Goal: Task Accomplishment & Management: Manage account settings

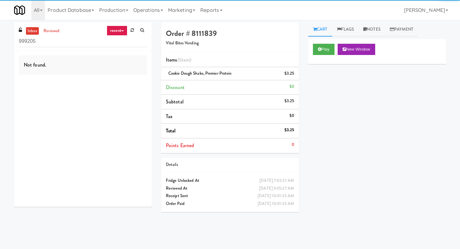
click at [69, 43] on input "999205" at bounding box center [83, 42] width 128 height 12
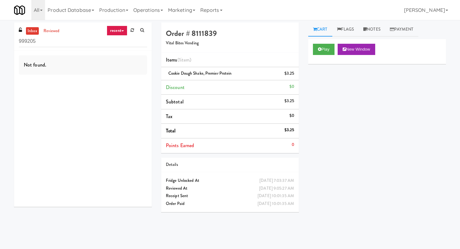
click at [69, 43] on input "999205" at bounding box center [83, 42] width 128 height 12
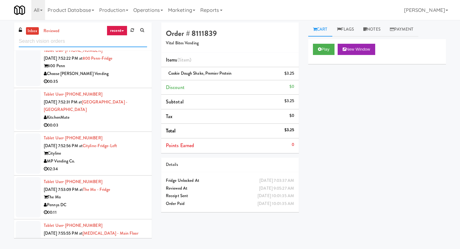
scroll to position [1113, 0]
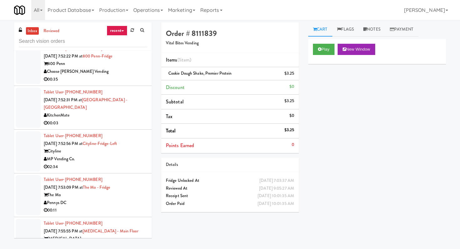
click at [117, 130] on li "Tablet User · (647) 614-7987 [DATE] 7:52:31 PM at [GEOGRAPHIC_DATA] - [GEOGRAPH…" at bounding box center [83, 108] width 138 height 44
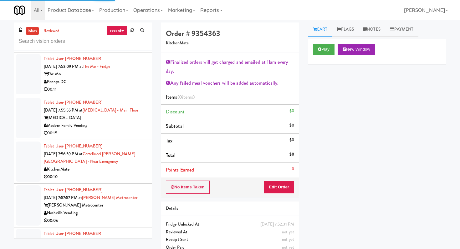
scroll to position [1255, 0]
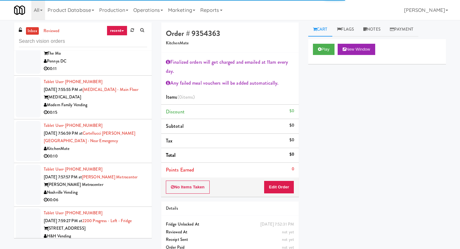
click at [131, 58] on div "The Mo" at bounding box center [95, 54] width 103 height 8
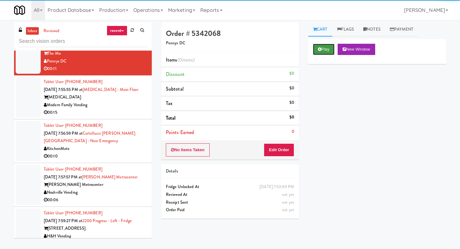
click at [315, 52] on button "Play" at bounding box center [324, 49] width 22 height 11
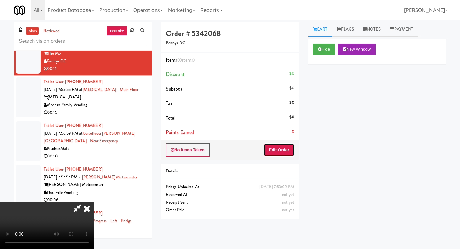
click at [269, 154] on button "Edit Order" at bounding box center [279, 149] width 30 height 13
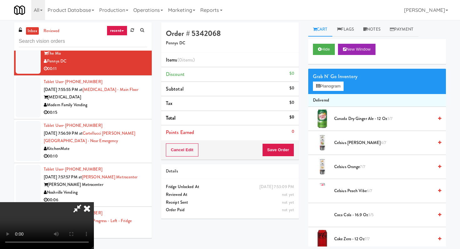
scroll to position [62, 0]
click at [94, 202] on video at bounding box center [47, 225] width 94 height 47
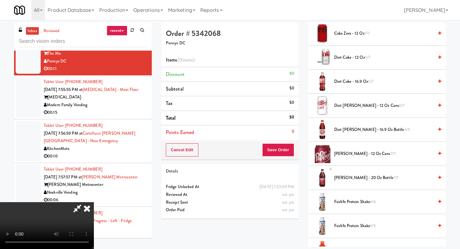
scroll to position [208, 0]
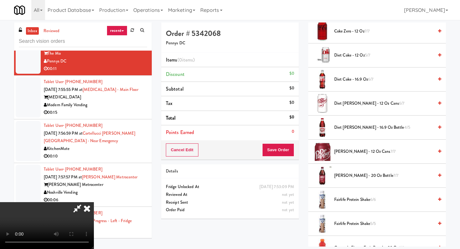
click at [352, 55] on span "Diet Coke - 12 oz 5/7" at bounding box center [383, 56] width 99 height 8
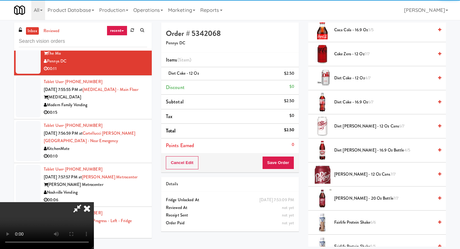
scroll to position [178, 0]
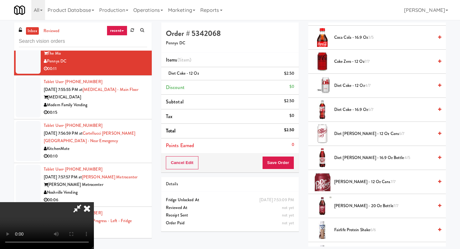
click at [353, 38] on span "Coca Cola - 16.9 oz 3/5" at bounding box center [383, 38] width 99 height 8
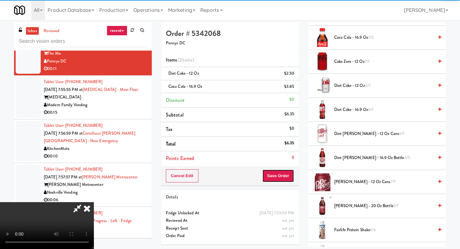
click at [290, 169] on button "Save Order" at bounding box center [278, 175] width 32 height 13
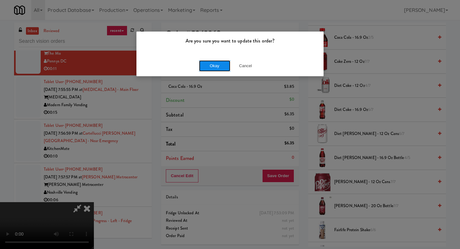
click at [214, 68] on button "Okay" at bounding box center [214, 65] width 31 height 11
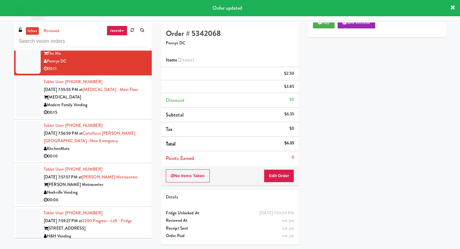
scroll to position [0, 0]
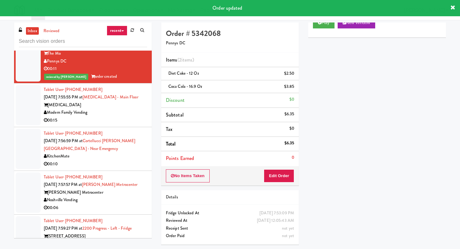
click at [121, 127] on li "Tablet User · (712) 870-4545 [DATE] 7:55:55 PM at [MEDICAL_DATA][GEOGRAPHIC_DAT…" at bounding box center [83, 105] width 138 height 44
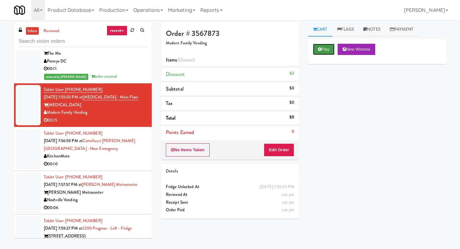
click at [322, 45] on button "Play" at bounding box center [324, 49] width 22 height 11
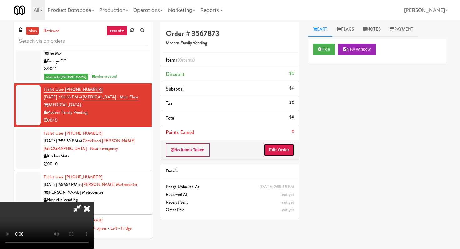
click at [283, 145] on button "Edit Order" at bounding box center [279, 149] width 30 height 13
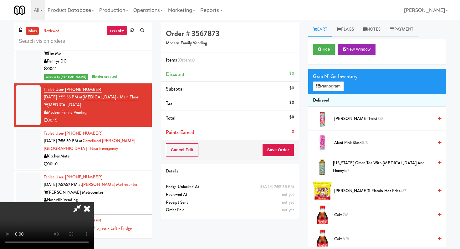
scroll to position [62, 0]
click at [94, 202] on video at bounding box center [47, 225] width 94 height 47
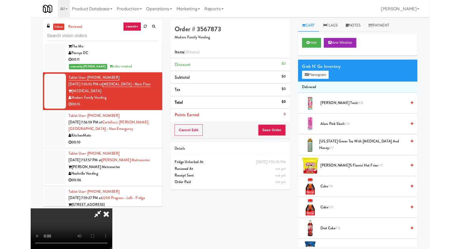
scroll to position [0, 0]
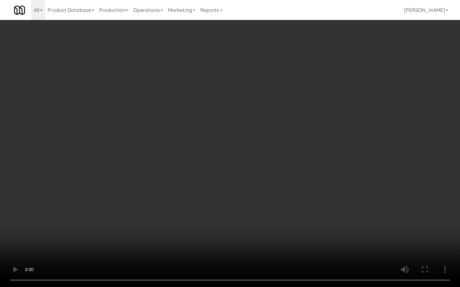
click at [320, 175] on video at bounding box center [230, 143] width 460 height 287
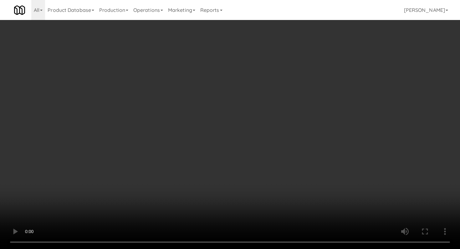
scroll to position [200, 0]
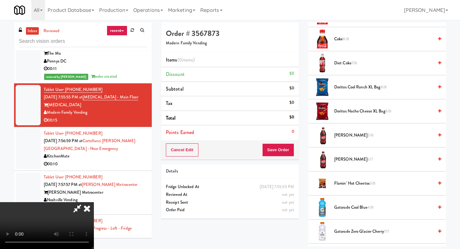
click at [337, 136] on span "[PERSON_NAME] 5/8" at bounding box center [383, 136] width 99 height 8
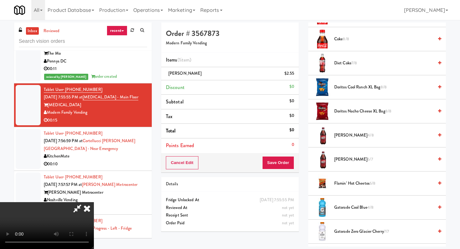
click at [337, 136] on span "[PERSON_NAME] 4/8" at bounding box center [383, 136] width 99 height 8
click at [284, 149] on li "Points Earned 0" at bounding box center [230, 145] width 138 height 14
click at [284, 156] on button "Save Order" at bounding box center [278, 162] width 32 height 13
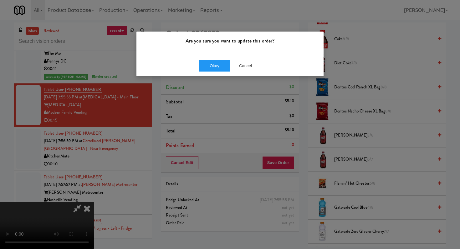
click at [213, 72] on div "Okay Cancel" at bounding box center [229, 65] width 187 height 21
click at [213, 64] on button "Okay" at bounding box center [214, 65] width 31 height 11
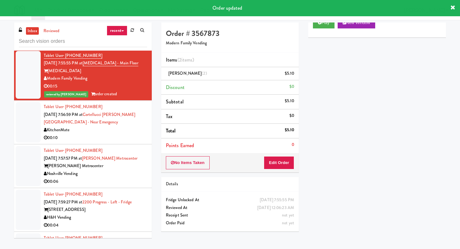
scroll to position [1302, 0]
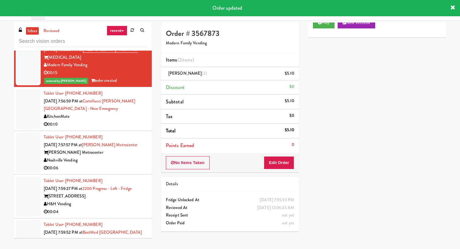
click at [116, 128] on div "00:10" at bounding box center [95, 125] width 103 height 8
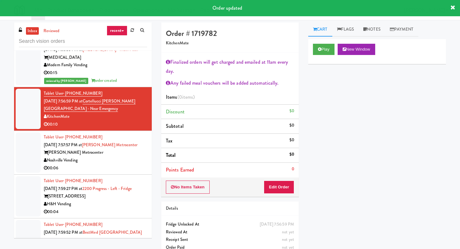
click at [137, 172] on div "00:06" at bounding box center [95, 168] width 103 height 8
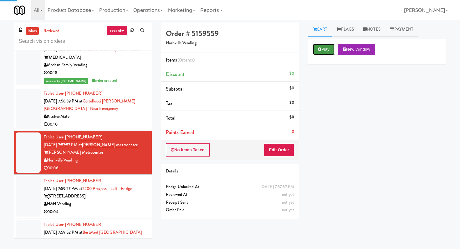
click at [319, 52] on button "Play" at bounding box center [324, 49] width 22 height 11
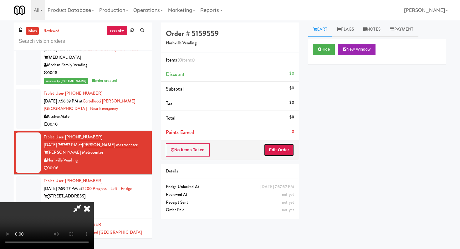
click at [279, 147] on button "Edit Order" at bounding box center [279, 149] width 30 height 13
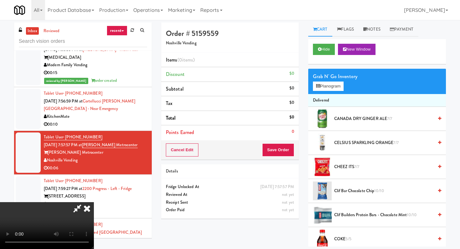
click at [94, 202] on video at bounding box center [47, 225] width 94 height 47
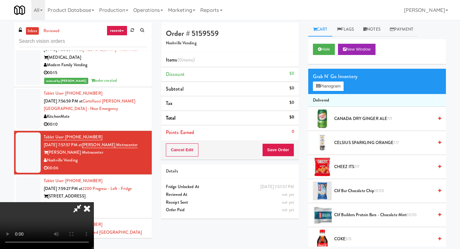
click at [94, 202] on video at bounding box center [47, 225] width 94 height 47
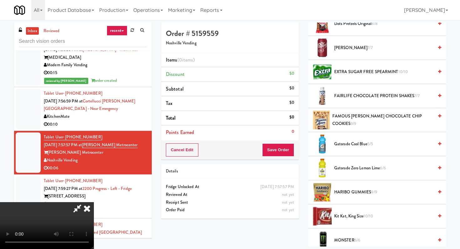
click at [339, 144] on span "Gatorade Cool Blue 5/5" at bounding box center [383, 144] width 99 height 8
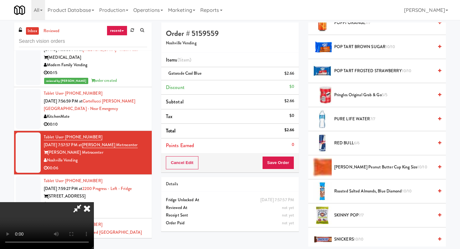
scroll to position [551, 0]
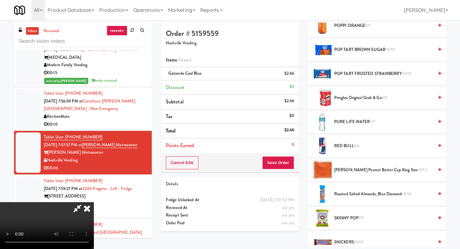
click at [340, 125] on span "PURE LIFE WATER 7/7" at bounding box center [383, 122] width 99 height 8
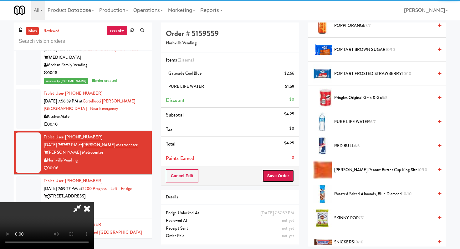
click at [285, 174] on button "Save Order" at bounding box center [278, 175] width 32 height 13
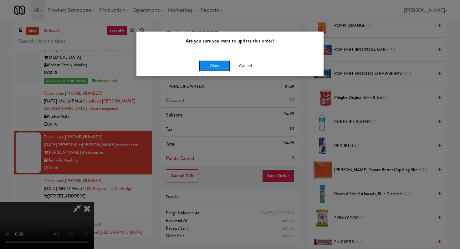
click at [218, 68] on button "Okay" at bounding box center [214, 65] width 31 height 11
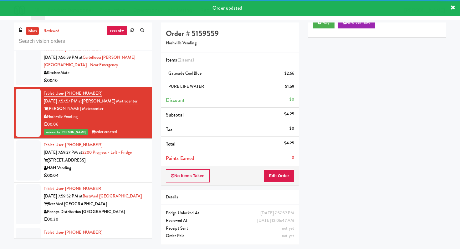
scroll to position [1373, 0]
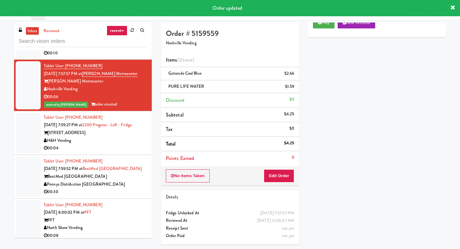
click at [117, 152] on div "00:04" at bounding box center [95, 148] width 103 height 8
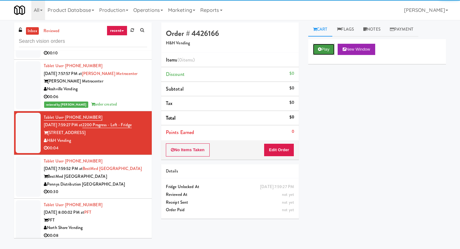
click at [325, 46] on button "Play" at bounding box center [324, 49] width 22 height 11
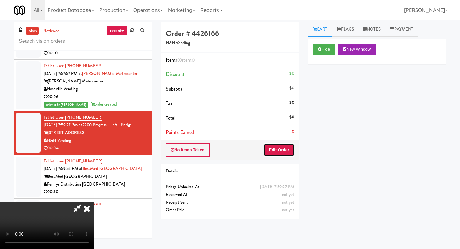
click at [276, 149] on button "Edit Order" at bounding box center [279, 149] width 30 height 13
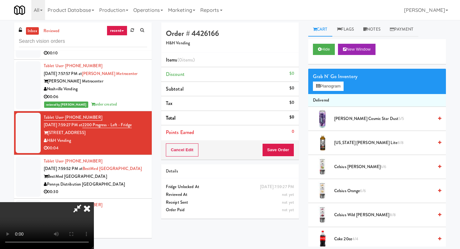
click at [94, 207] on video at bounding box center [47, 225] width 94 height 47
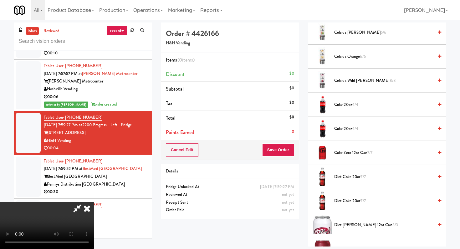
scroll to position [137, 0]
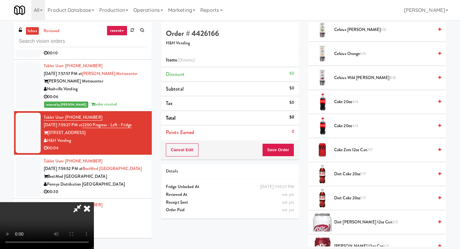
click at [339, 177] on span "Diet Coke 20oz 7/7" at bounding box center [383, 174] width 99 height 8
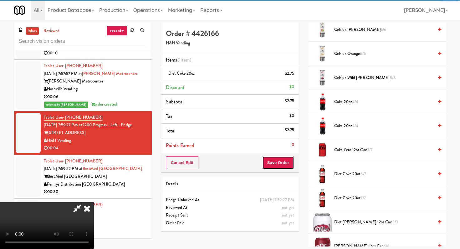
click at [284, 164] on button "Save Order" at bounding box center [278, 162] width 32 height 13
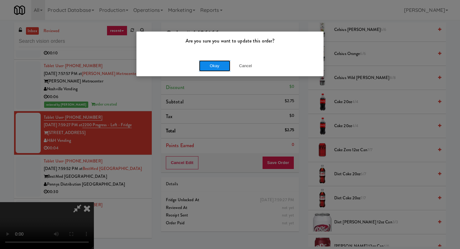
click at [221, 65] on button "Okay" at bounding box center [214, 65] width 31 height 11
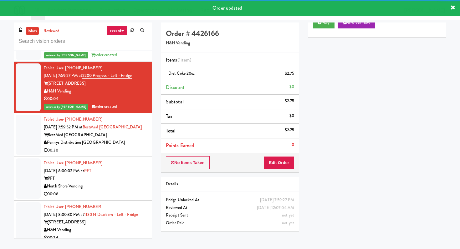
scroll to position [1448, 0]
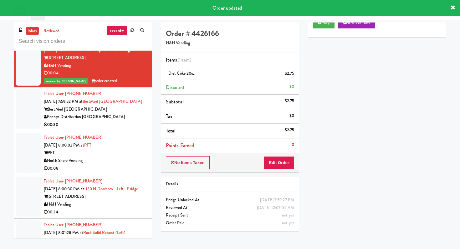
click at [124, 121] on div "Pennys Distribution [GEOGRAPHIC_DATA]" at bounding box center [95, 117] width 103 height 8
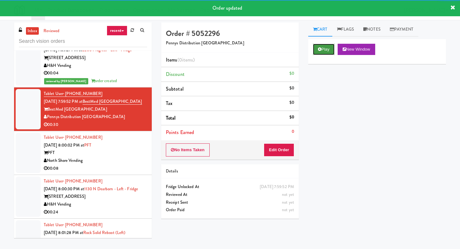
click at [326, 44] on button "Play" at bounding box center [324, 49] width 22 height 11
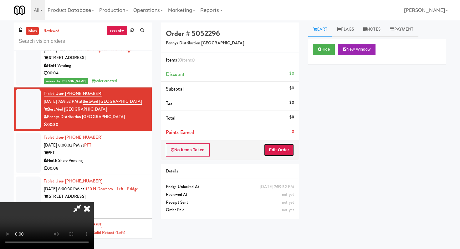
click at [278, 149] on button "Edit Order" at bounding box center [279, 149] width 30 height 13
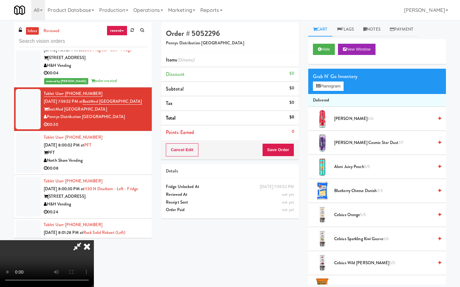
click at [94, 240] on video at bounding box center [47, 263] width 94 height 47
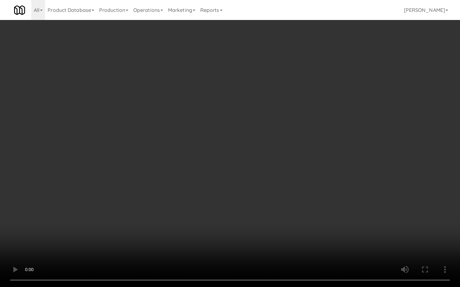
click at [215, 154] on video at bounding box center [230, 143] width 460 height 287
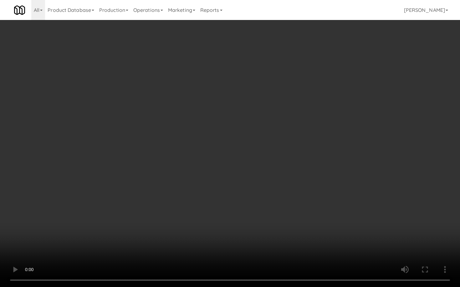
click at [215, 154] on video at bounding box center [230, 143] width 460 height 287
click at [351, 226] on video at bounding box center [230, 143] width 460 height 287
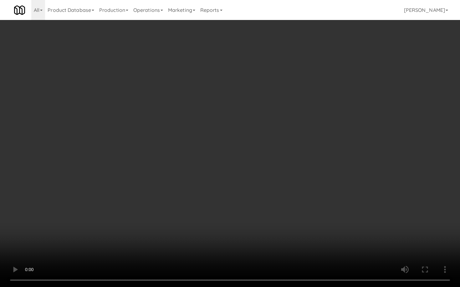
click at [351, 226] on video at bounding box center [230, 143] width 460 height 287
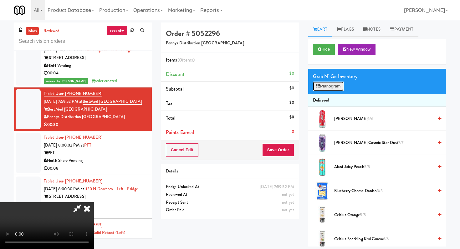
click at [318, 82] on button "Planogram" at bounding box center [328, 86] width 31 height 9
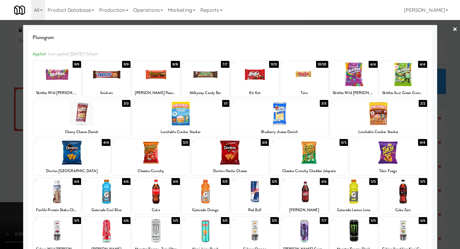
click at [103, 195] on div at bounding box center [107, 192] width 48 height 24
click at [70, 156] on div at bounding box center [72, 153] width 78 height 24
click at [360, 75] on div at bounding box center [353, 75] width 48 height 24
click at [0, 207] on div at bounding box center [230, 124] width 460 height 249
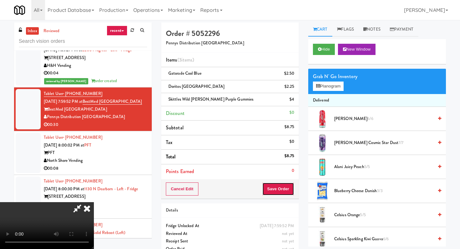
click at [289, 194] on button "Save Order" at bounding box center [278, 189] width 32 height 13
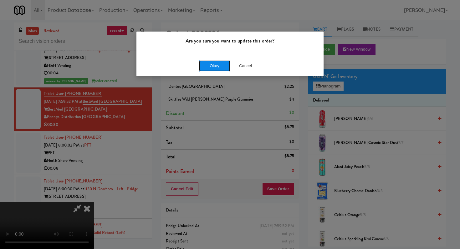
click at [214, 67] on button "Okay" at bounding box center [214, 65] width 31 height 11
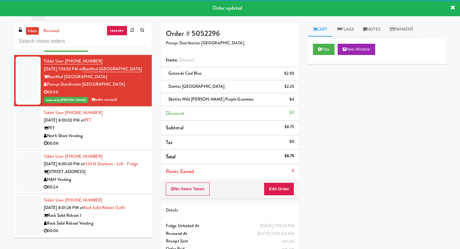
scroll to position [1493, 0]
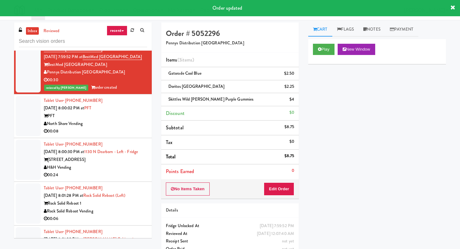
click at [131, 120] on div "PFT" at bounding box center [95, 116] width 103 height 8
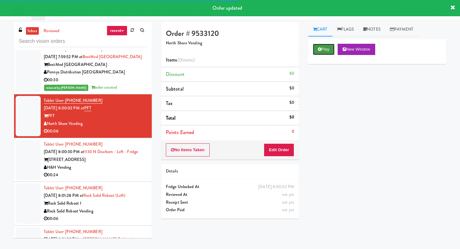
click at [326, 51] on button "Play" at bounding box center [324, 49] width 22 height 11
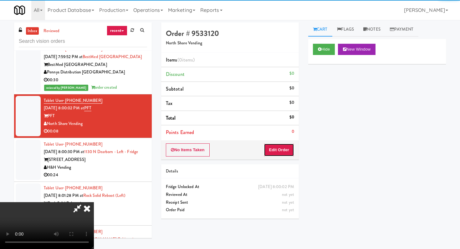
click at [279, 146] on button "Edit Order" at bounding box center [279, 149] width 30 height 13
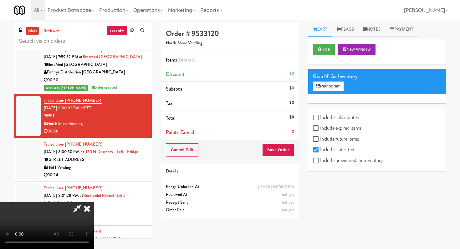
scroll to position [62, 0]
click at [94, 202] on video at bounding box center [47, 225] width 94 height 47
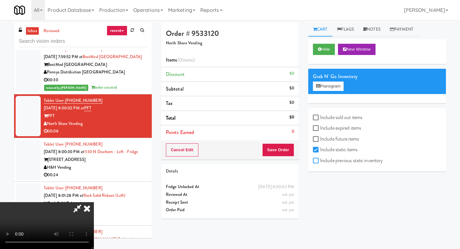
click at [315, 163] on input "Include previous static inventory" at bounding box center [316, 160] width 7 height 5
checkbox input "true"
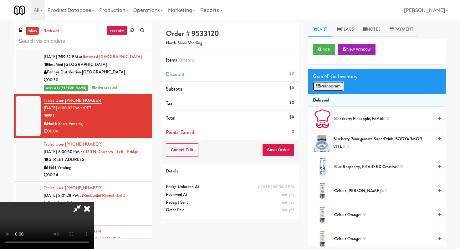
click at [331, 85] on button "Planogram" at bounding box center [328, 86] width 31 height 9
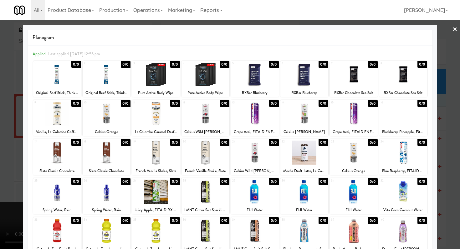
click at [297, 158] on div at bounding box center [304, 153] width 48 height 24
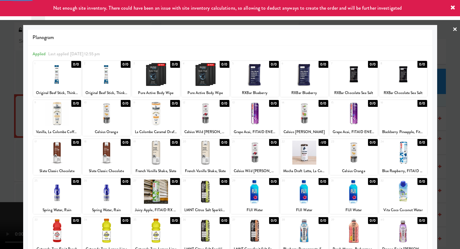
click at [0, 158] on div at bounding box center [230, 124] width 460 height 249
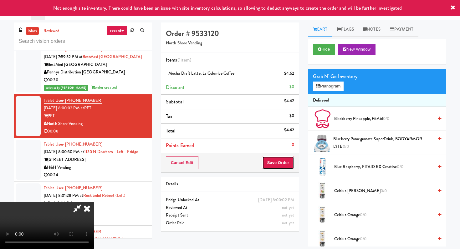
click at [291, 166] on button "Save Order" at bounding box center [278, 162] width 32 height 13
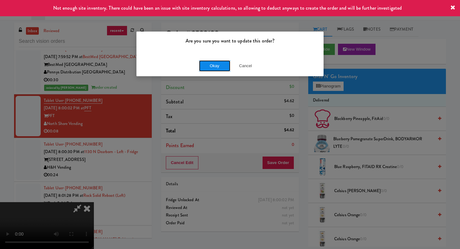
click at [223, 67] on button "Okay" at bounding box center [214, 65] width 31 height 11
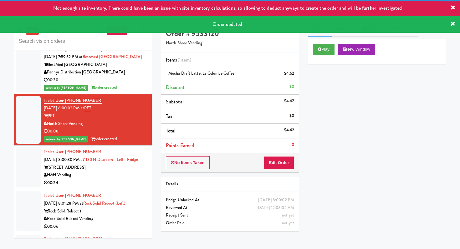
scroll to position [1525, 0]
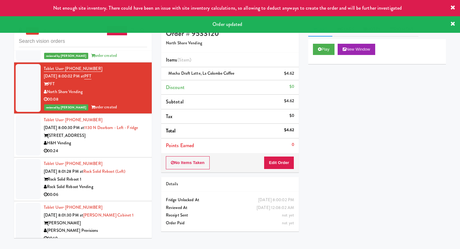
click at [116, 155] on div "00:24" at bounding box center [95, 151] width 103 height 8
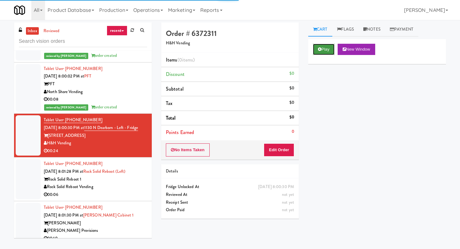
click at [321, 53] on button "Play" at bounding box center [324, 49] width 22 height 11
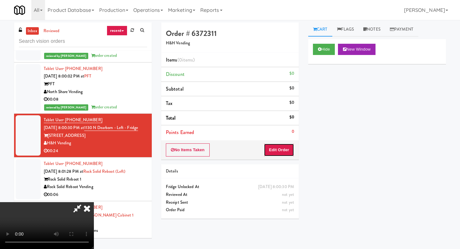
click at [282, 151] on button "Edit Order" at bounding box center [279, 149] width 30 height 13
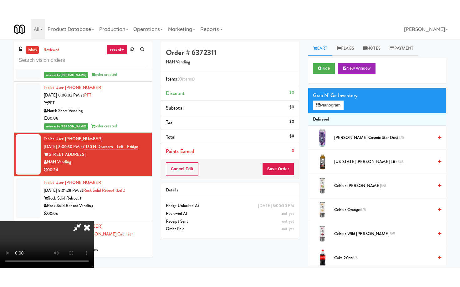
scroll to position [62, 0]
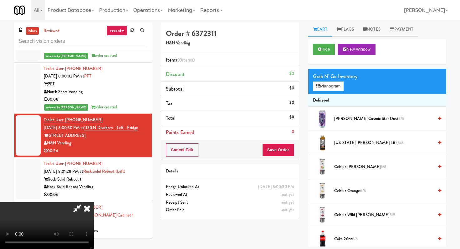
click at [94, 202] on video at bounding box center [47, 225] width 94 height 47
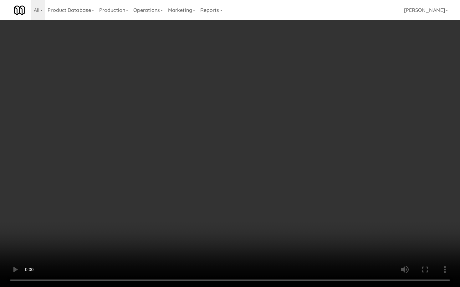
click at [204, 183] on video at bounding box center [230, 143] width 460 height 287
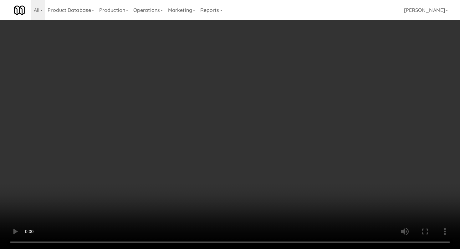
scroll to position [302, 0]
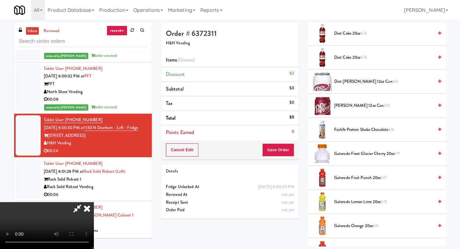
click at [356, 83] on span "Diet [PERSON_NAME] 12oz can 6/6" at bounding box center [383, 82] width 99 height 8
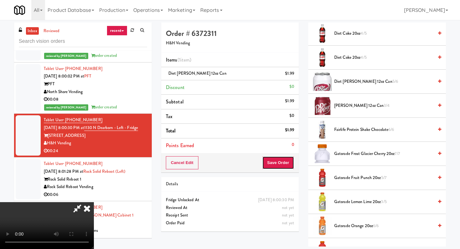
click at [288, 158] on button "Save Order" at bounding box center [278, 162] width 32 height 13
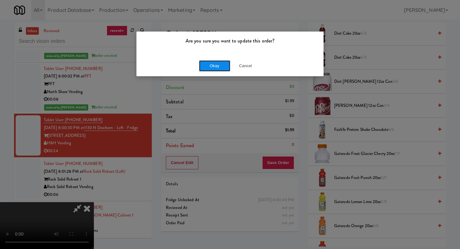
click at [220, 68] on button "Okay" at bounding box center [214, 65] width 31 height 11
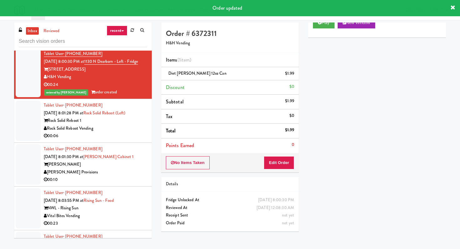
scroll to position [1621, 0]
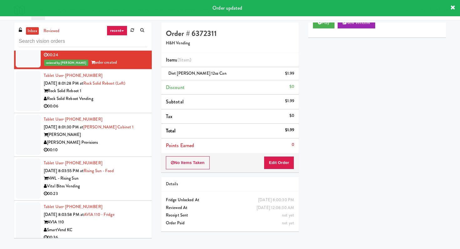
click at [119, 110] on div "00:06" at bounding box center [95, 107] width 103 height 8
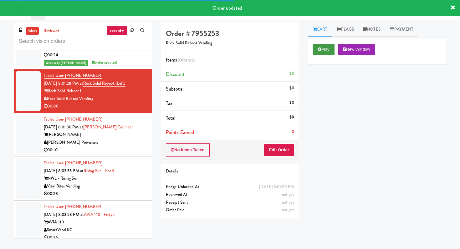
click at [329, 45] on button "Play" at bounding box center [324, 49] width 22 height 11
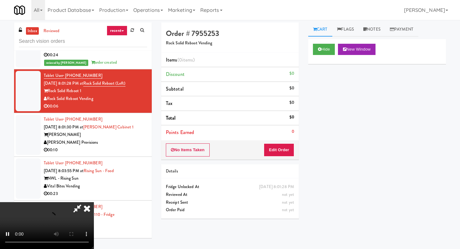
click at [288, 160] on div "Order # 7955253 Rock Solid Reboot Vending Items (0 items ) Discount $0 Subtotal…" at bounding box center [229, 123] width 147 height 201
click at [286, 153] on button "Edit Order" at bounding box center [279, 149] width 30 height 13
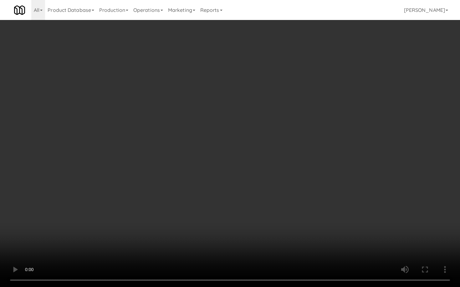
click at [202, 202] on video at bounding box center [230, 143] width 460 height 287
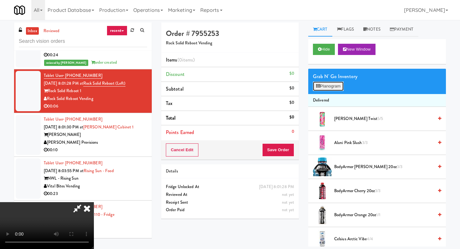
click at [323, 88] on button "Planogram" at bounding box center [328, 86] width 31 height 9
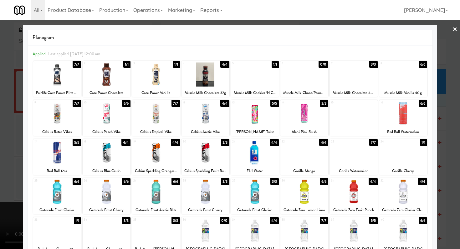
click at [259, 81] on div at bounding box center [255, 75] width 48 height 24
click at [173, 188] on div at bounding box center [156, 192] width 48 height 24
click at [0, 176] on div at bounding box center [230, 124] width 460 height 249
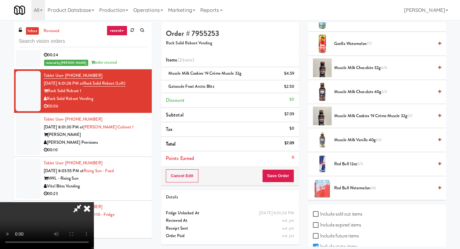
scroll to position [798, 0]
click at [269, 19] on div "All 325 Vending [URL][DOMAIN_NAME] 901 Smrt Mrkt [URL][DOMAIN_NAME] 9518002 [GE…" at bounding box center [229, 10] width 431 height 20
click at [94, 202] on icon at bounding box center [87, 208] width 14 height 13
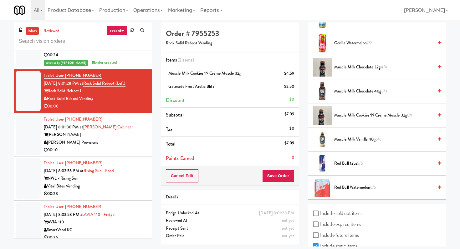
click at [352, 140] on span "Muscle Milk Vanilla 40g 6/6" at bounding box center [383, 140] width 99 height 8
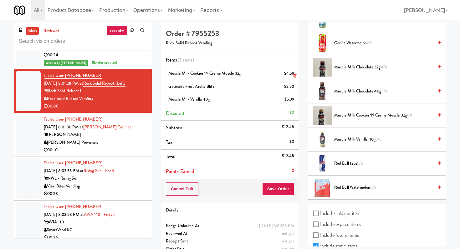
click at [294, 76] on icon at bounding box center [294, 76] width 3 height 4
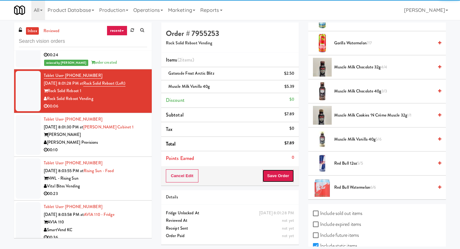
click at [287, 181] on button "Save Order" at bounding box center [278, 175] width 32 height 13
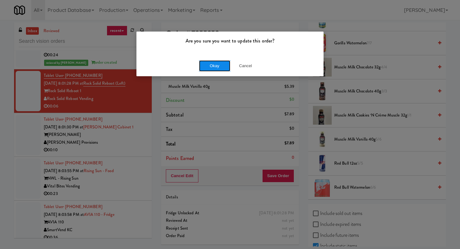
click at [217, 63] on button "Okay" at bounding box center [214, 65] width 31 height 11
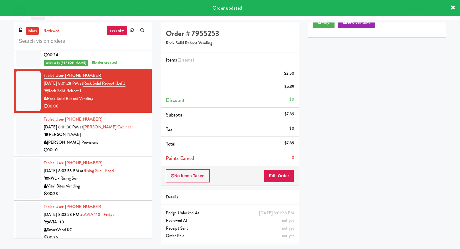
scroll to position [27, 0]
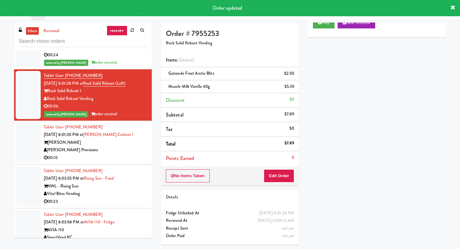
click at [109, 154] on div "[PERSON_NAME] Provisions" at bounding box center [95, 150] width 103 height 8
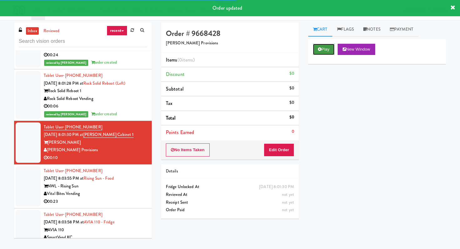
click at [326, 53] on button "Play" at bounding box center [324, 49] width 22 height 11
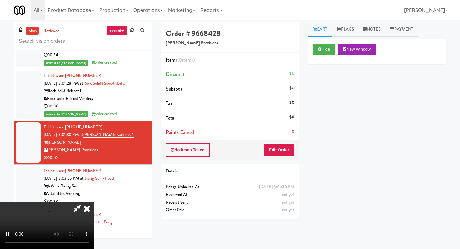
click at [282, 162] on div "Order # 9668428 [PERSON_NAME] Provisions Items (0 items ) Discount $0 Subtotal …" at bounding box center [229, 123] width 147 height 201
click at [282, 157] on div "No Items Taken Edit Order" at bounding box center [230, 149] width 138 height 19
click at [281, 151] on button "Edit Order" at bounding box center [279, 149] width 30 height 13
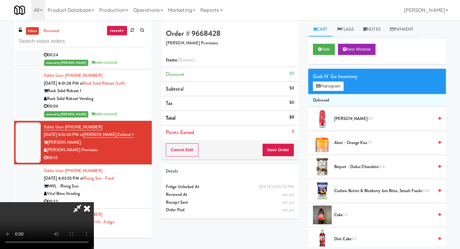
scroll to position [62, 0]
click at [94, 211] on video at bounding box center [47, 225] width 94 height 47
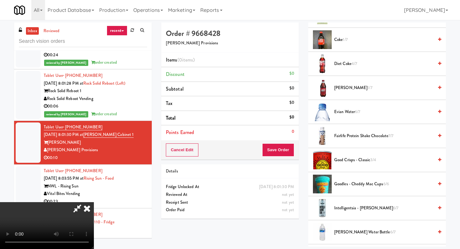
scroll to position [168, 0]
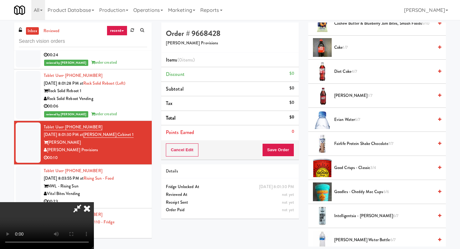
click at [351, 144] on span "Fairlife Protein Shake Chocolate 7/7" at bounding box center [383, 144] width 99 height 8
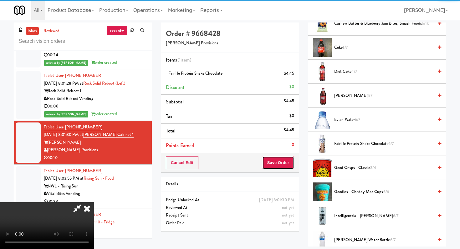
click at [289, 169] on button "Save Order" at bounding box center [278, 162] width 32 height 13
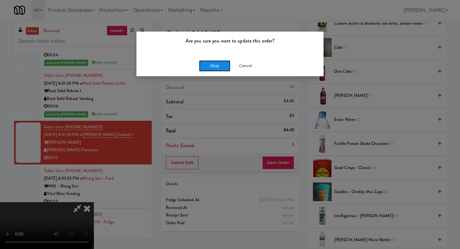
click at [215, 70] on button "Okay" at bounding box center [214, 65] width 31 height 11
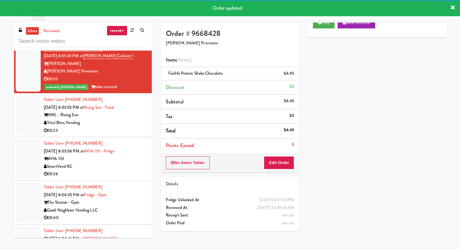
scroll to position [1708, 0]
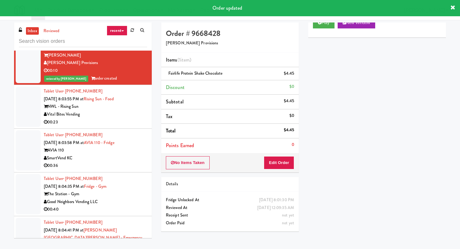
click at [137, 118] on div "Vital Bites Vending" at bounding box center [95, 115] width 103 height 8
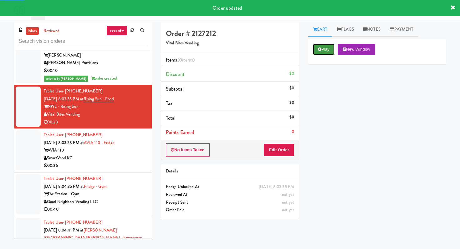
click at [326, 52] on button "Play" at bounding box center [324, 49] width 22 height 11
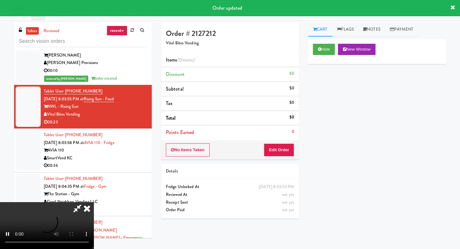
click at [288, 143] on div "No Items Taken Edit Order" at bounding box center [230, 149] width 138 height 19
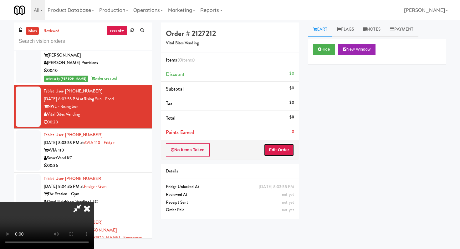
click at [288, 148] on button "Edit Order" at bounding box center [279, 149] width 30 height 13
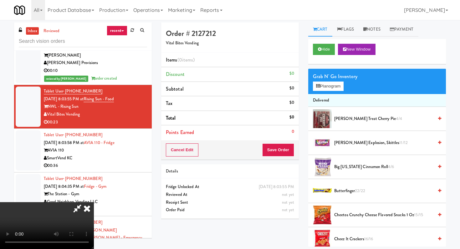
click at [94, 202] on video at bounding box center [47, 225] width 94 height 47
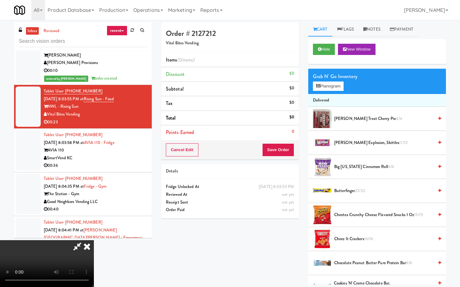
click at [94, 240] on video at bounding box center [47, 263] width 94 height 47
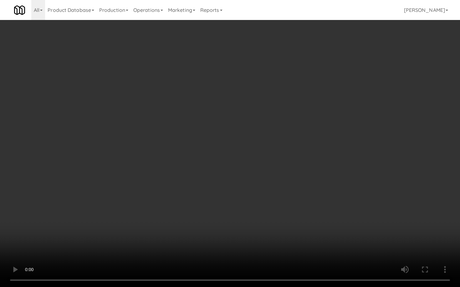
click at [205, 200] on video at bounding box center [230, 143] width 460 height 287
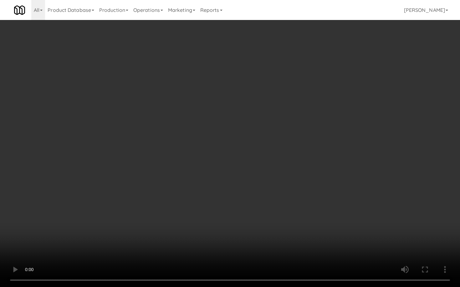
click at [205, 200] on video at bounding box center [230, 143] width 460 height 287
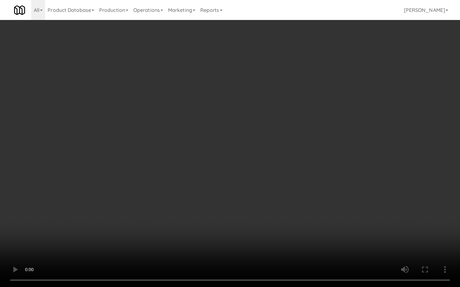
click at [205, 200] on video at bounding box center [230, 143] width 460 height 287
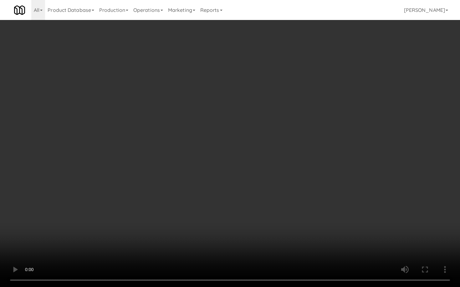
click at [205, 200] on video at bounding box center [230, 143] width 460 height 287
click at [271, 152] on video at bounding box center [230, 143] width 460 height 287
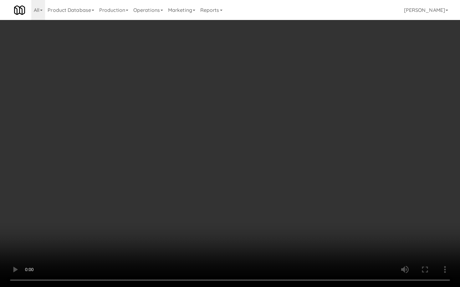
click at [271, 152] on video at bounding box center [230, 143] width 460 height 287
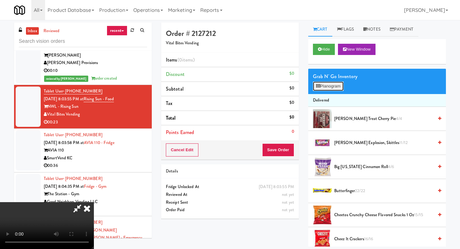
click at [326, 90] on button "Planogram" at bounding box center [328, 86] width 31 height 9
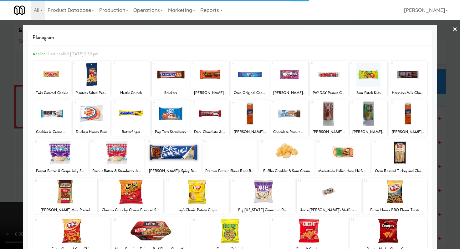
click at [405, 158] on div at bounding box center [399, 153] width 55 height 24
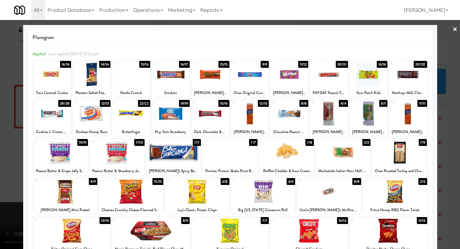
click at [394, 194] on div at bounding box center [394, 192] width 64 height 24
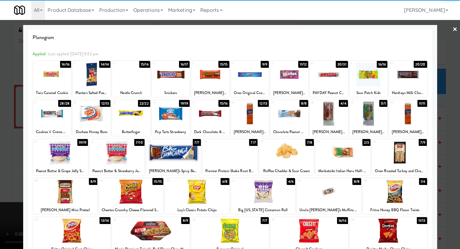
click at [0, 98] on div at bounding box center [230, 124] width 460 height 249
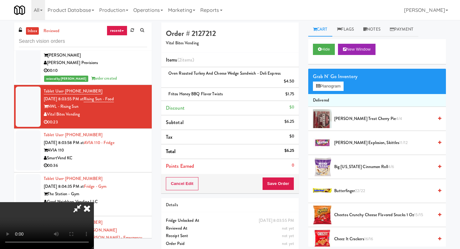
click at [94, 202] on video at bounding box center [47, 225] width 94 height 47
click at [85, 249] on video at bounding box center [47, 225] width 94 height 47
click at [335, 90] on button "Planogram" at bounding box center [328, 86] width 31 height 9
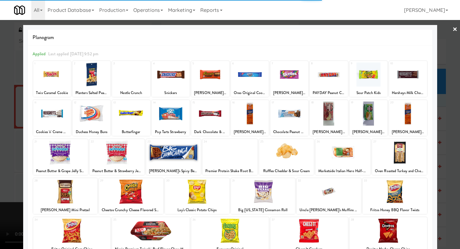
click at [331, 112] on div at bounding box center [328, 114] width 38 height 24
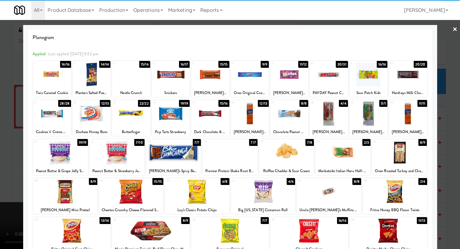
click at [331, 112] on div at bounding box center [328, 114] width 38 height 24
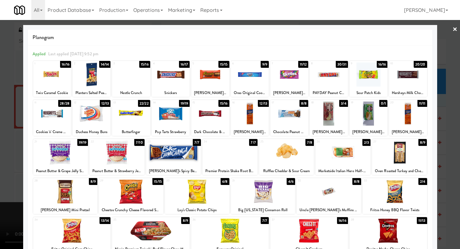
click at [0, 150] on div at bounding box center [230, 124] width 460 height 249
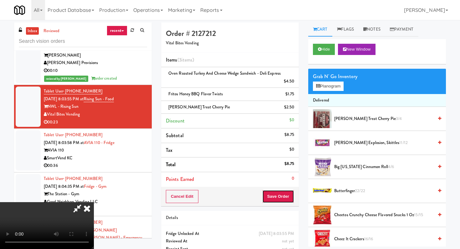
click at [286, 199] on button "Save Order" at bounding box center [278, 196] width 32 height 13
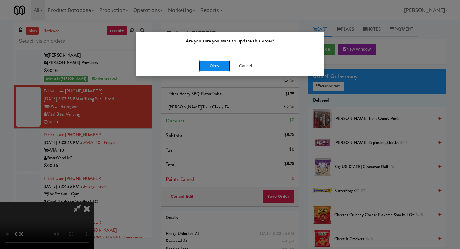
click at [215, 63] on button "Okay" at bounding box center [214, 65] width 31 height 11
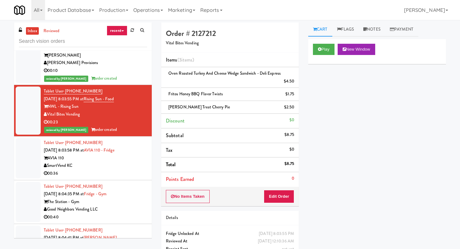
click at [117, 178] on div "00:36" at bounding box center [95, 174] width 103 height 8
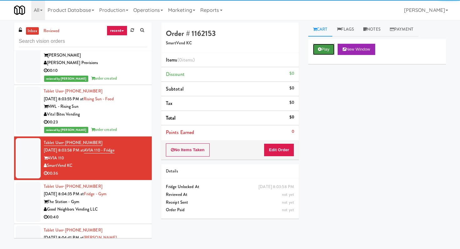
click at [326, 45] on button "Play" at bounding box center [324, 49] width 22 height 11
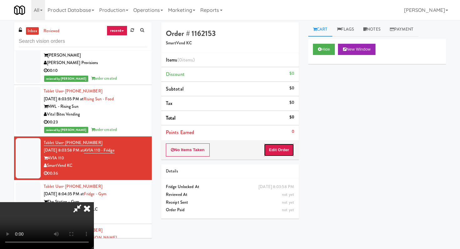
click at [279, 155] on button "Edit Order" at bounding box center [279, 149] width 30 height 13
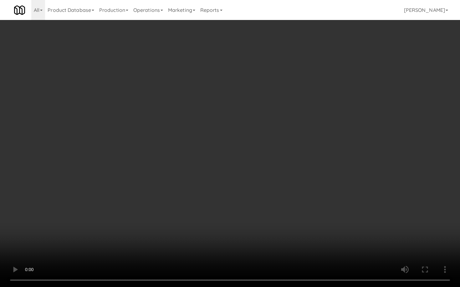
click at [288, 186] on video at bounding box center [230, 143] width 460 height 287
